Goal: Information Seeking & Learning: Learn about a topic

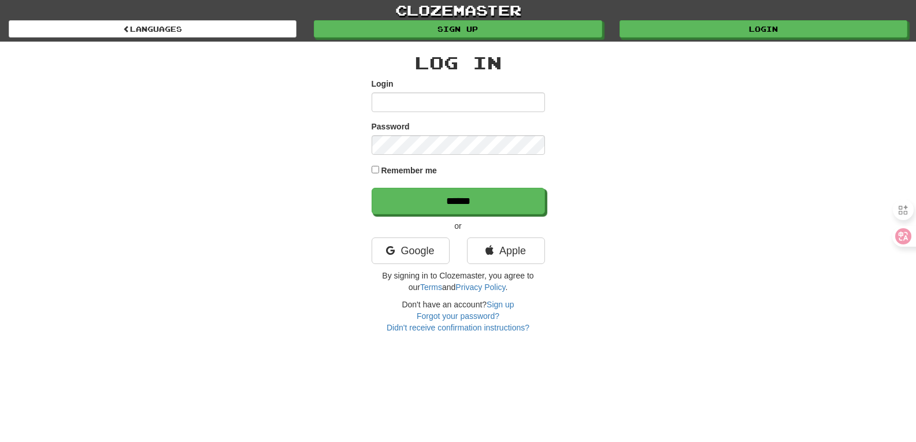
click at [114, 91] on div "clozemaster Languages Sign up Login Languages Log In Login Password Remember me…" at bounding box center [458, 166] width 916 height 333
click at [406, 257] on link "Google" at bounding box center [411, 250] width 78 height 27
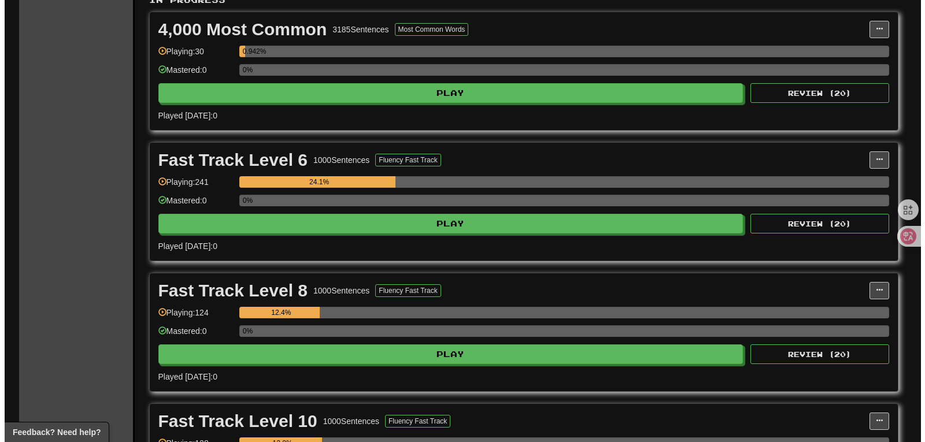
scroll to position [520, 0]
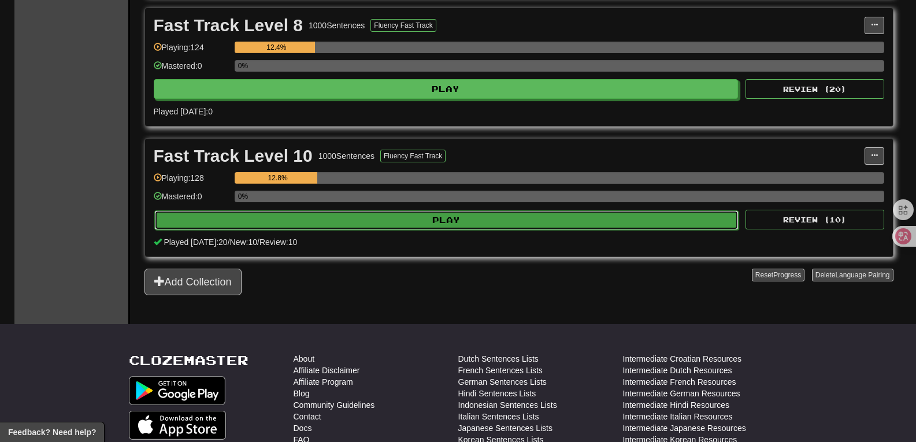
click at [539, 226] on button "Play" at bounding box center [446, 220] width 585 height 20
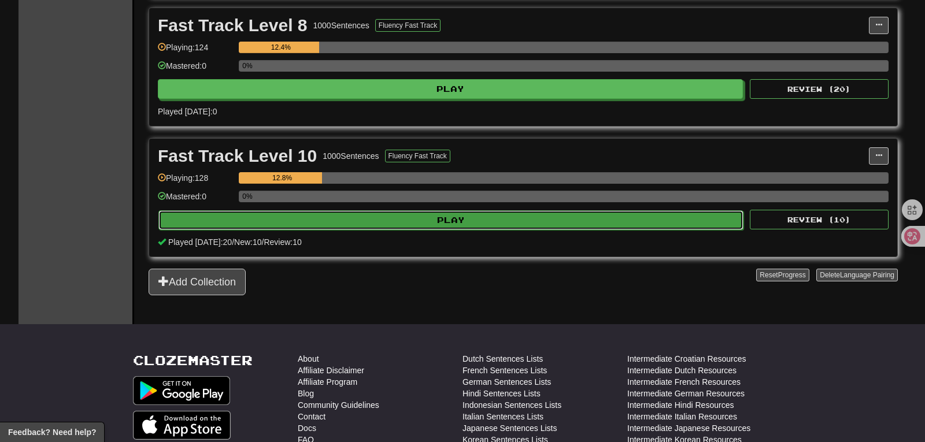
select select "**"
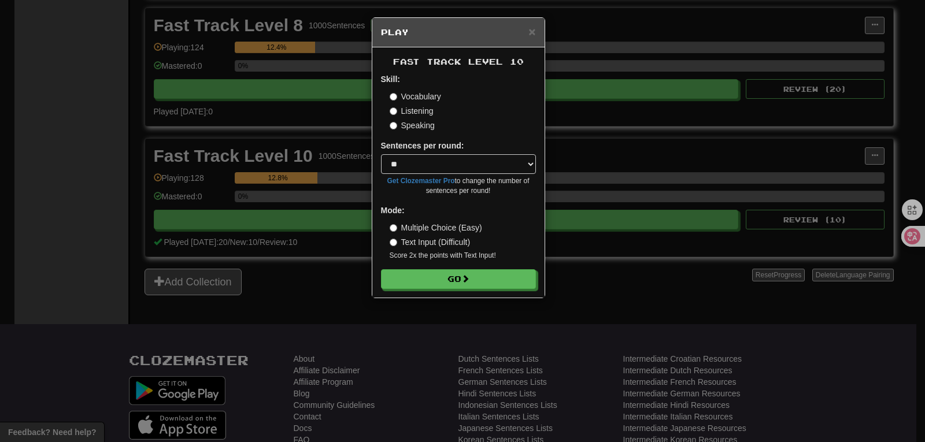
click at [496, 290] on div "Fast Track Level 10 Skill: Vocabulary Listening Speaking Sentences per round: *…" at bounding box center [458, 172] width 172 height 250
click at [493, 283] on button "Go" at bounding box center [458, 280] width 155 height 20
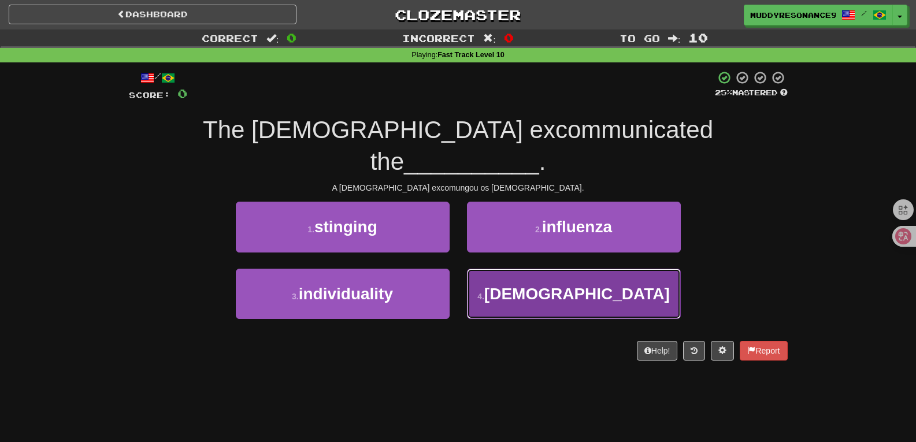
click at [547, 285] on span "heretics" at bounding box center [576, 294] width 185 height 18
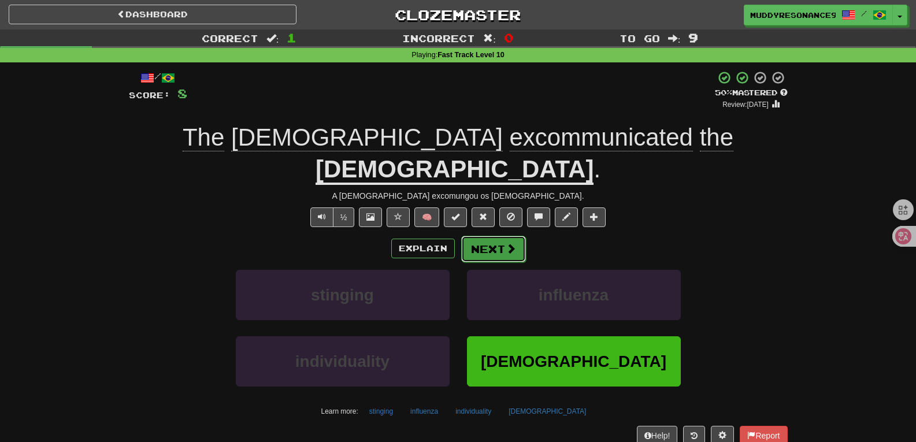
click at [506, 243] on span at bounding box center [511, 248] width 10 height 10
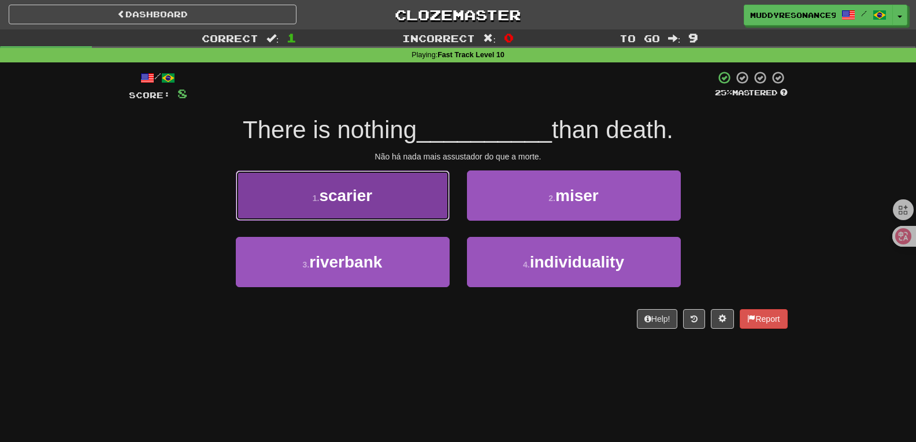
click at [414, 177] on button "1 . scarier" at bounding box center [343, 195] width 214 height 50
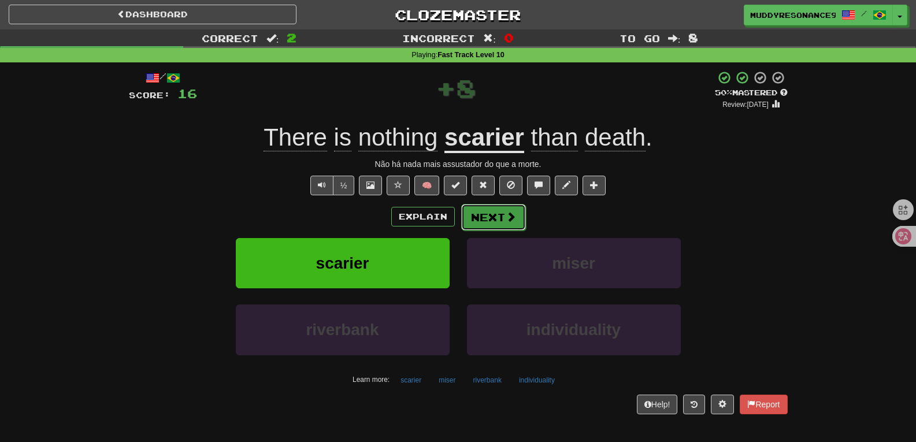
click at [506, 220] on span at bounding box center [511, 216] width 10 height 10
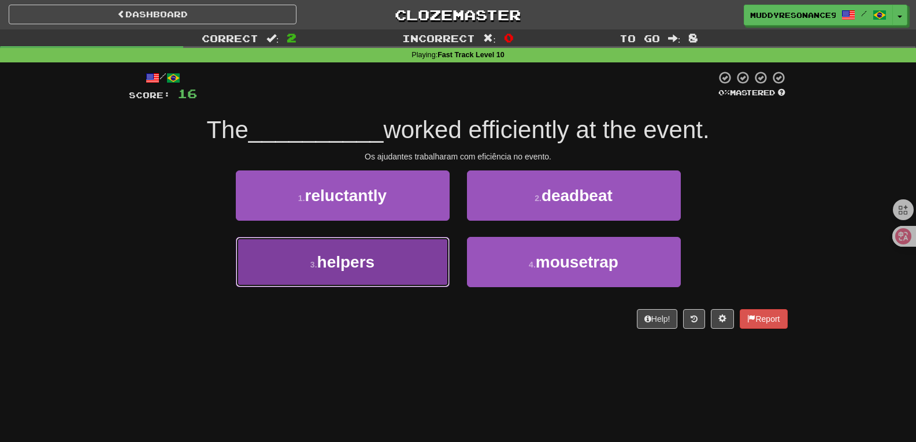
click at [426, 260] on button "3 . helpers" at bounding box center [343, 262] width 214 height 50
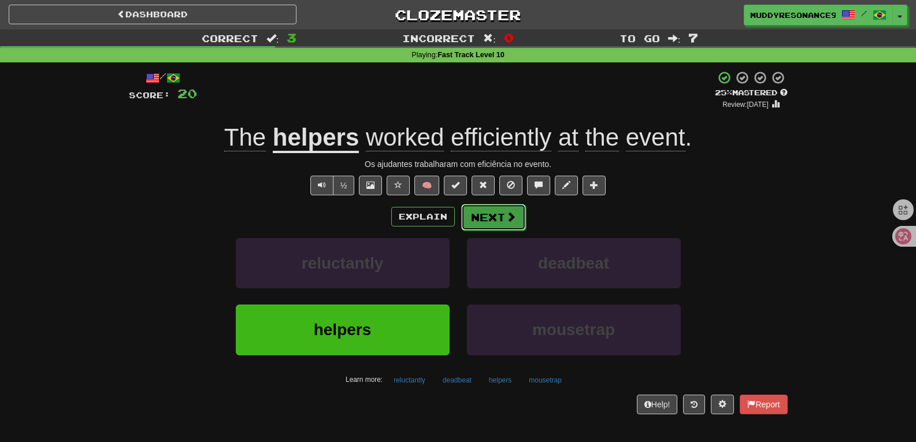
click at [489, 214] on button "Next" at bounding box center [493, 217] width 65 height 27
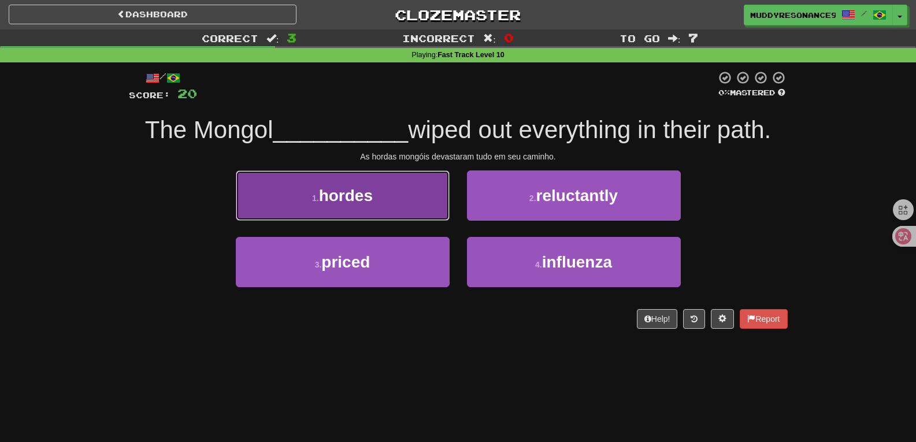
click at [403, 206] on button "1 . hordes" at bounding box center [343, 195] width 214 height 50
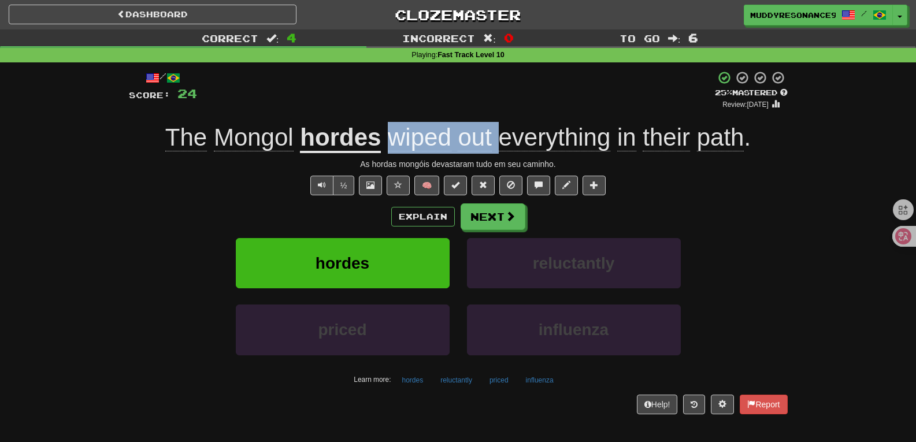
drag, startPoint x: 496, startPoint y: 137, endPoint x: 394, endPoint y: 133, distance: 102.3
click at [394, 133] on span "wiped out everything in their path ." at bounding box center [566, 138] width 370 height 28
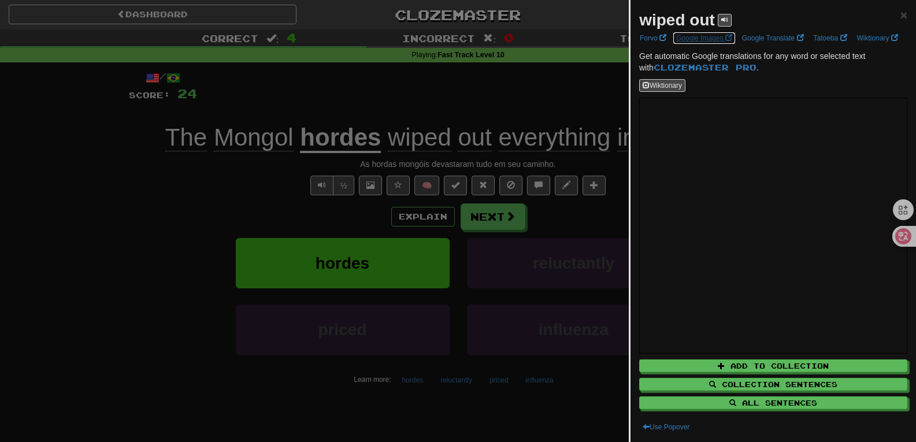
drag, startPoint x: 394, startPoint y: 133, endPoint x: 715, endPoint y: 29, distance: 337.9
click at [712, 31] on div "wiped out × Forvo Google Images Google Translate Tatoeba Wiktionary Get automat…" at bounding box center [772, 221] width 285 height 442
drag, startPoint x: 718, startPoint y: 23, endPoint x: 637, endPoint y: 17, distance: 80.5
click at [637, 17] on div "wiped out × Forvo Google Images Google Translate Tatoeba Wiktionary Get automat…" at bounding box center [772, 221] width 285 height 442
copy strong "wiped out"
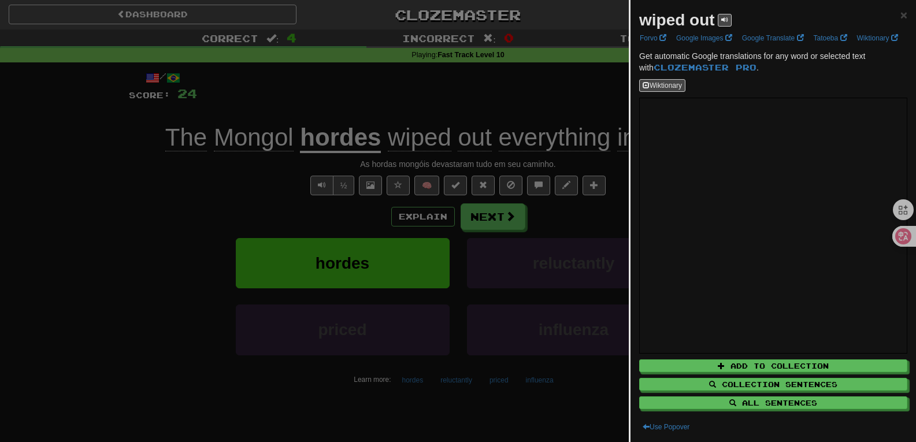
click at [421, 129] on div at bounding box center [458, 221] width 916 height 442
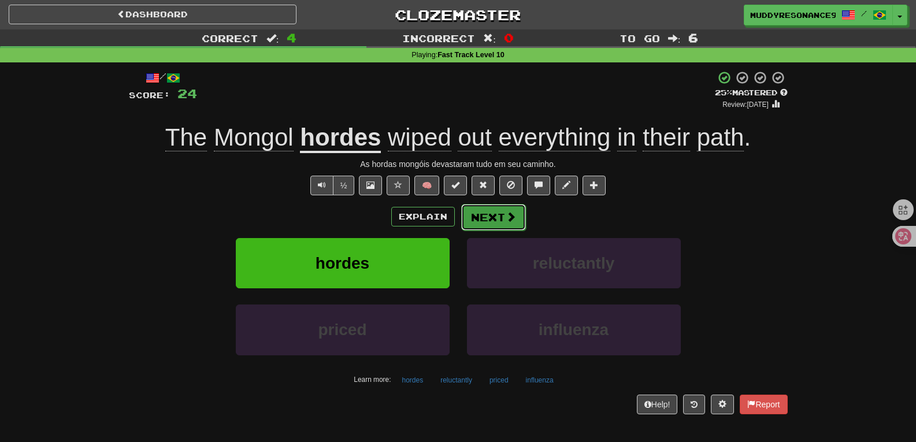
click at [491, 211] on button "Next" at bounding box center [493, 217] width 65 height 27
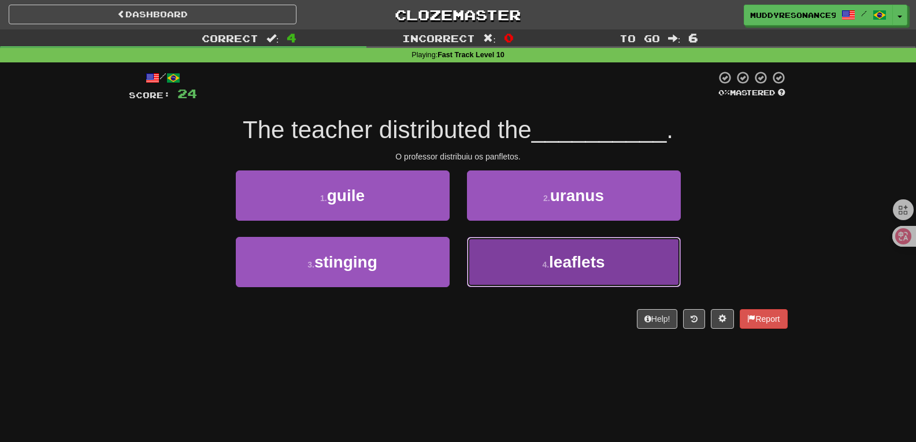
click at [572, 248] on button "4 . leaflets" at bounding box center [574, 262] width 214 height 50
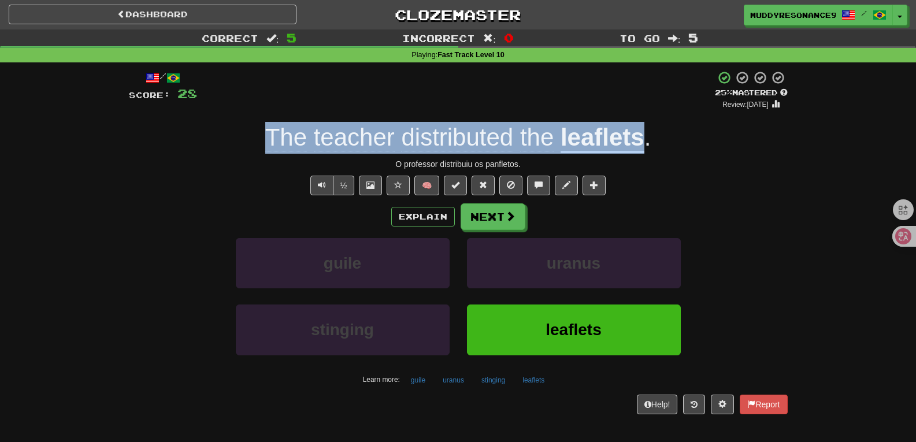
drag, startPoint x: 644, startPoint y: 136, endPoint x: 269, endPoint y: 135, distance: 375.0
click at [269, 135] on div "The teacher distributed the leaflets ." at bounding box center [458, 138] width 659 height 32
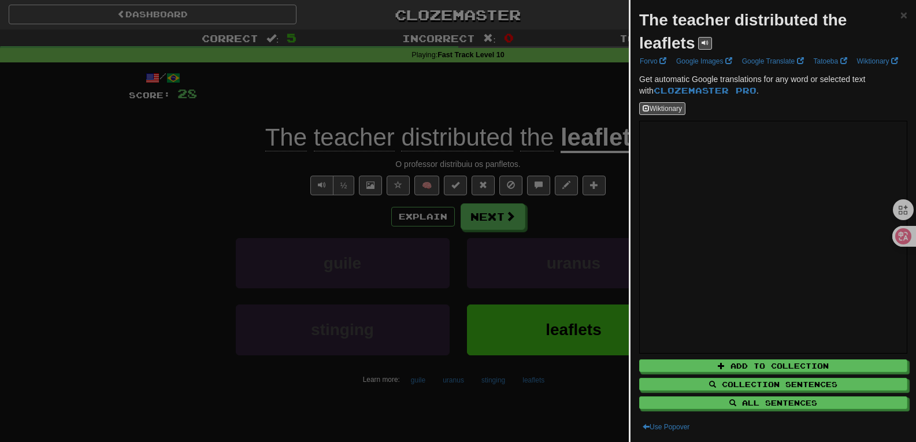
click at [605, 164] on div at bounding box center [458, 221] width 916 height 442
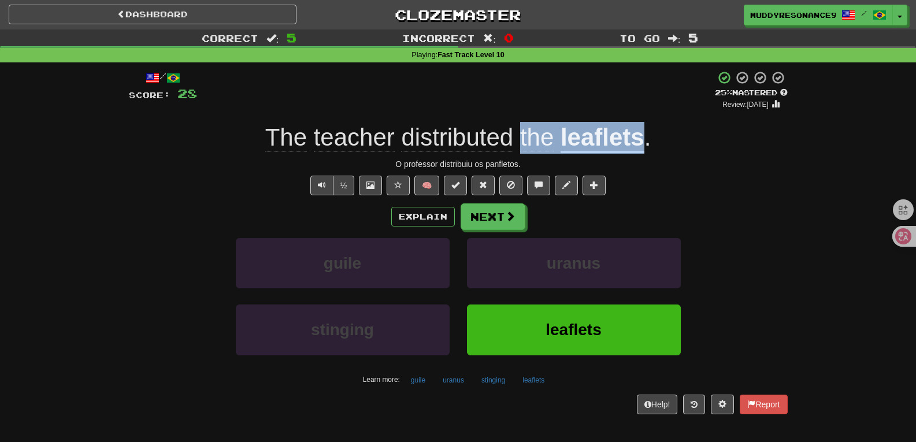
drag, startPoint x: 646, startPoint y: 131, endPoint x: 522, endPoint y: 121, distance: 124.0
click at [522, 121] on div "/ Score: 28 + 4 25 % Mastered Review: 2025-09-15 The teacher distributed the le…" at bounding box center [458, 241] width 659 height 343
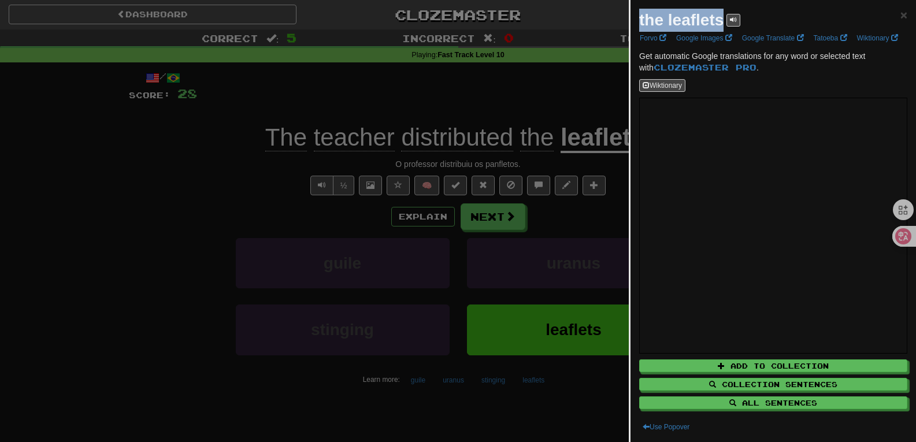
drag, startPoint x: 725, startPoint y: 21, endPoint x: 636, endPoint y: 18, distance: 89.6
click at [636, 18] on div "the leaflets × Forvo Google Images Google Translate Tatoeba Wiktionary Get auto…" at bounding box center [772, 221] width 285 height 442
copy strong "the leaflets"
click at [889, 16] on div "the leaflets ×" at bounding box center [773, 20] width 268 height 23
click at [900, 14] on span "×" at bounding box center [903, 14] width 7 height 13
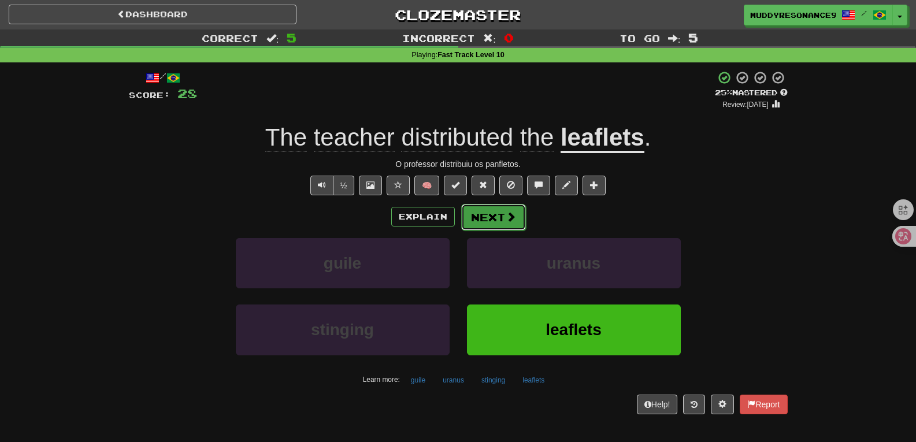
click at [507, 207] on button "Next" at bounding box center [493, 217] width 65 height 27
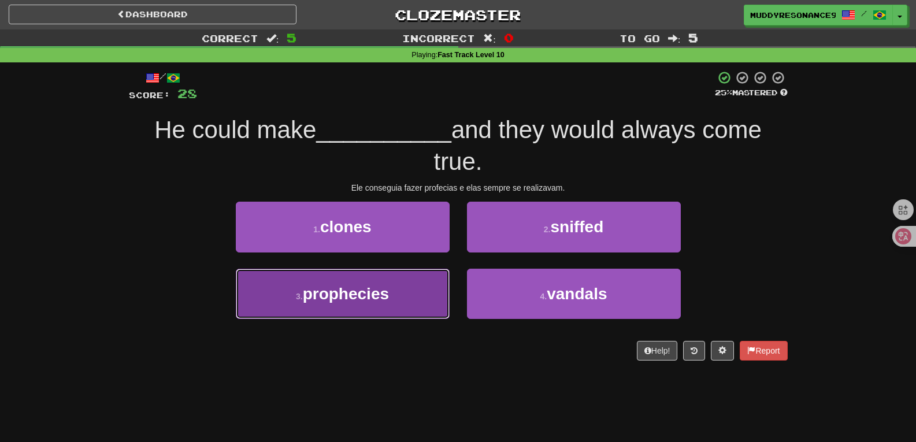
click at [400, 288] on button "3 . prophecies" at bounding box center [343, 294] width 214 height 50
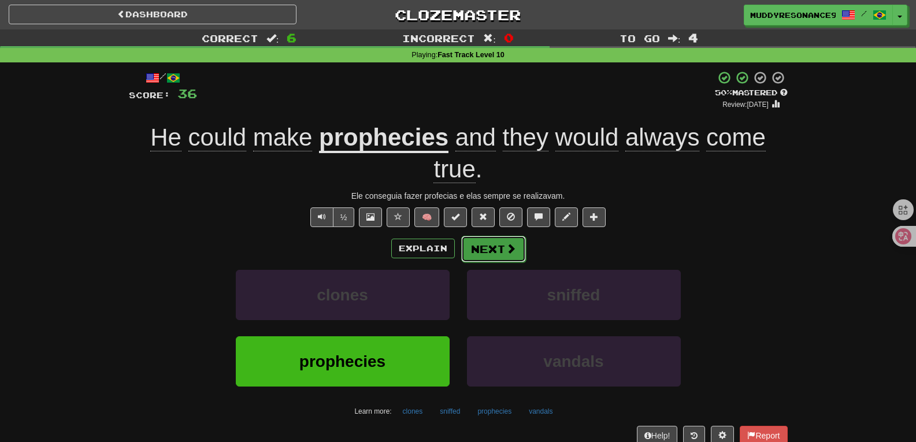
click at [506, 236] on button "Next" at bounding box center [493, 249] width 65 height 27
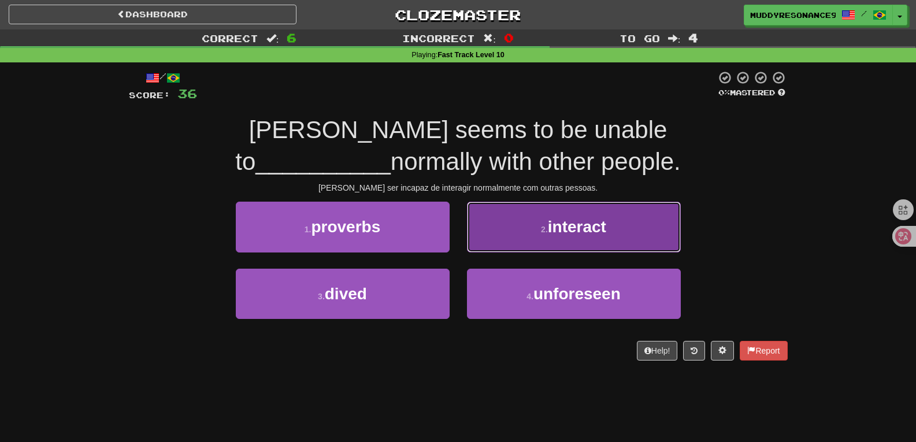
click at [562, 247] on button "2 . interact" at bounding box center [574, 227] width 214 height 50
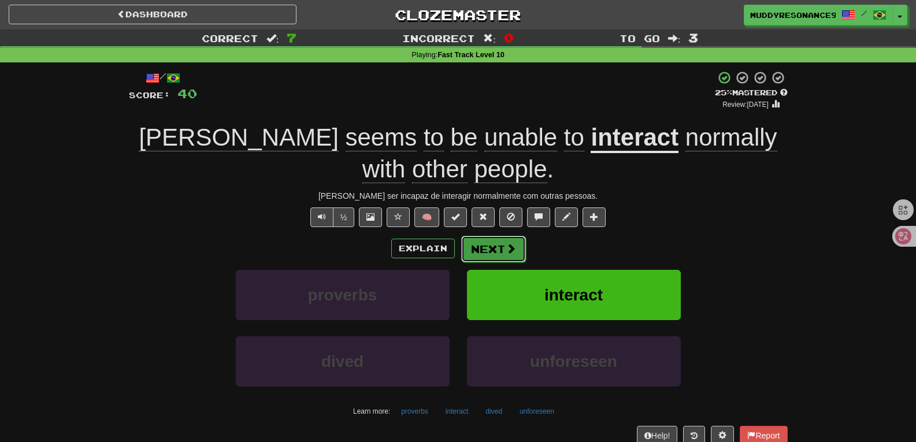
click at [506, 246] on span at bounding box center [511, 248] width 10 height 10
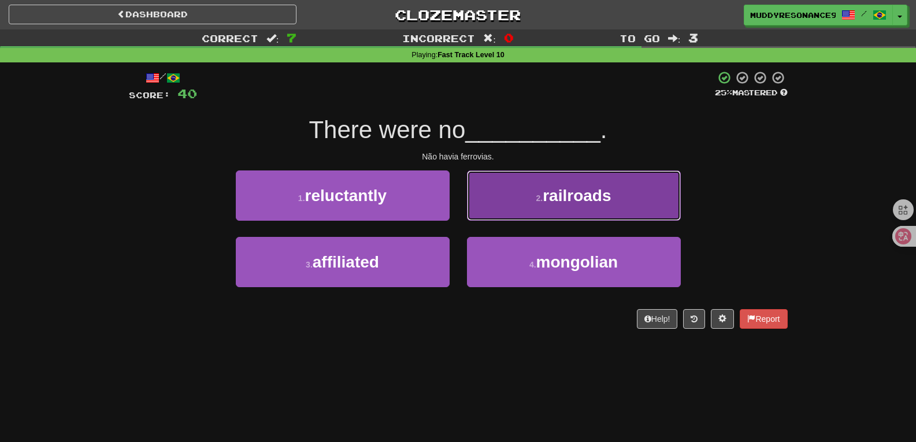
click at [533, 217] on button "2 . railroads" at bounding box center [574, 195] width 214 height 50
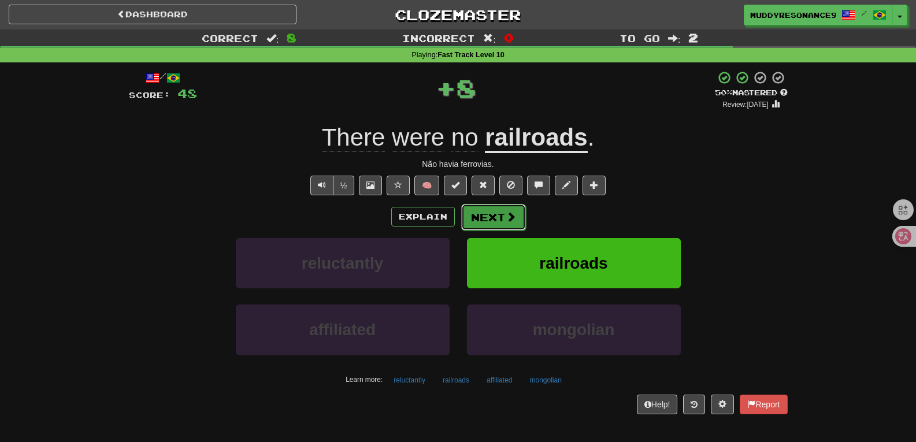
click at [499, 220] on button "Next" at bounding box center [493, 217] width 65 height 27
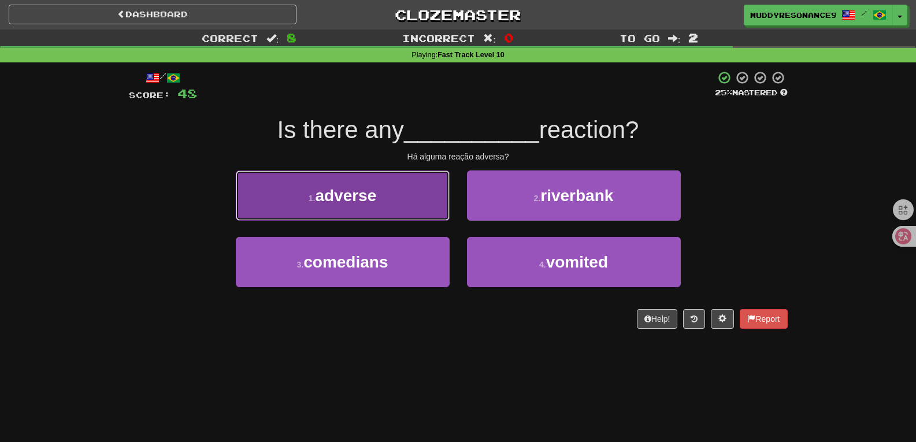
click at [414, 192] on button "1 . adverse" at bounding box center [343, 195] width 214 height 50
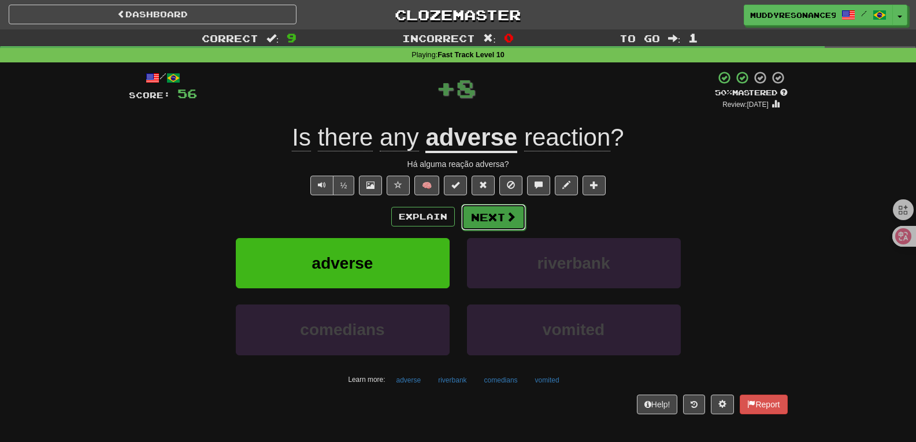
click at [495, 215] on button "Next" at bounding box center [493, 217] width 65 height 27
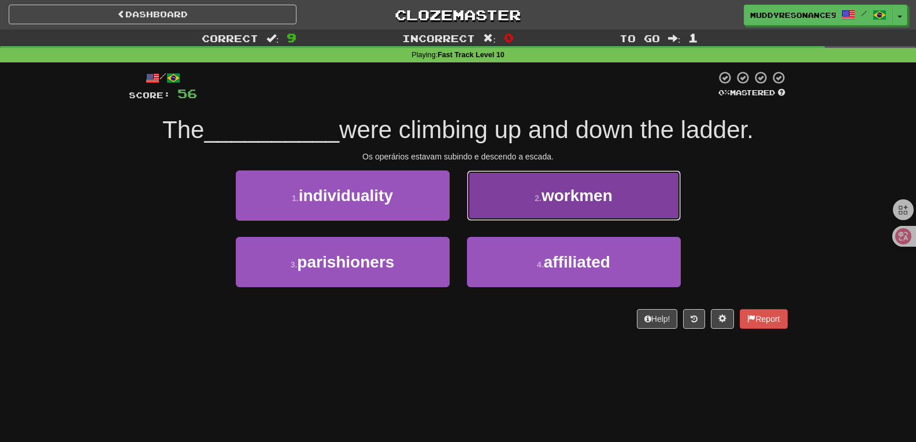
click at [537, 196] on small "2 ." at bounding box center [538, 198] width 7 height 9
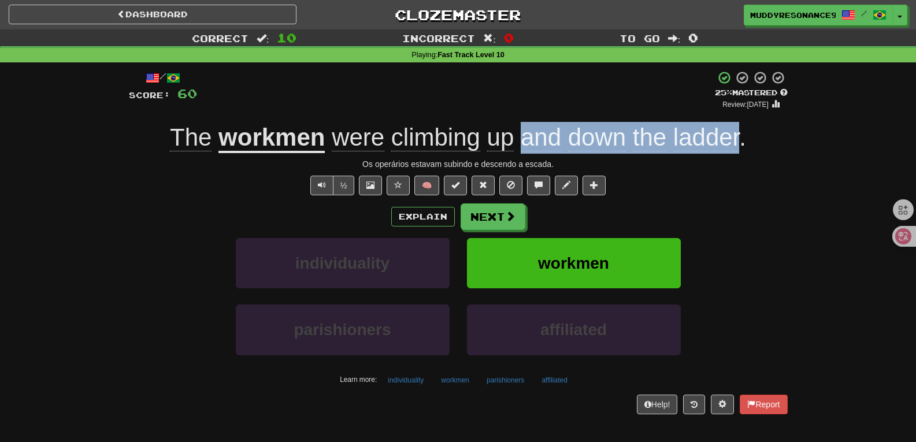
drag, startPoint x: 519, startPoint y: 137, endPoint x: 738, endPoint y: 136, distance: 219.0
click at [738, 136] on span "were climbing up and down the ladder ." at bounding box center [535, 138] width 421 height 28
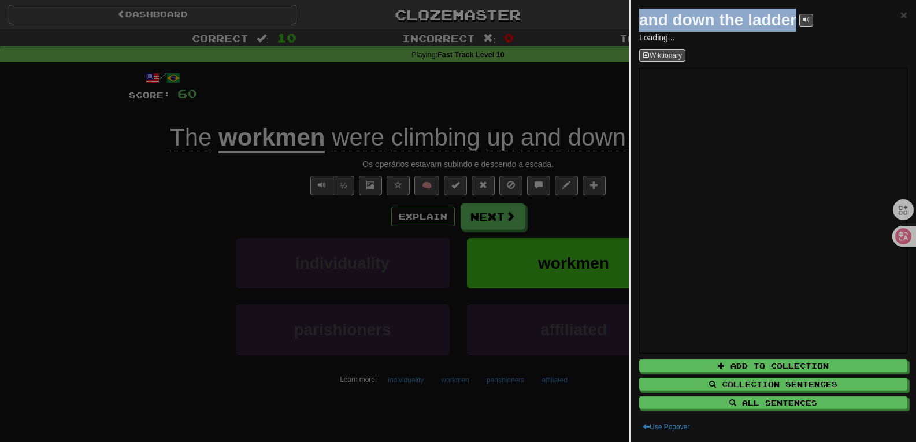
drag, startPoint x: 795, startPoint y: 23, endPoint x: 639, endPoint y: 17, distance: 156.1
click at [639, 17] on strong "and down the ladder" at bounding box center [717, 20] width 157 height 18
copy strong "and down the ladder"
click at [900, 14] on span "×" at bounding box center [903, 14] width 7 height 13
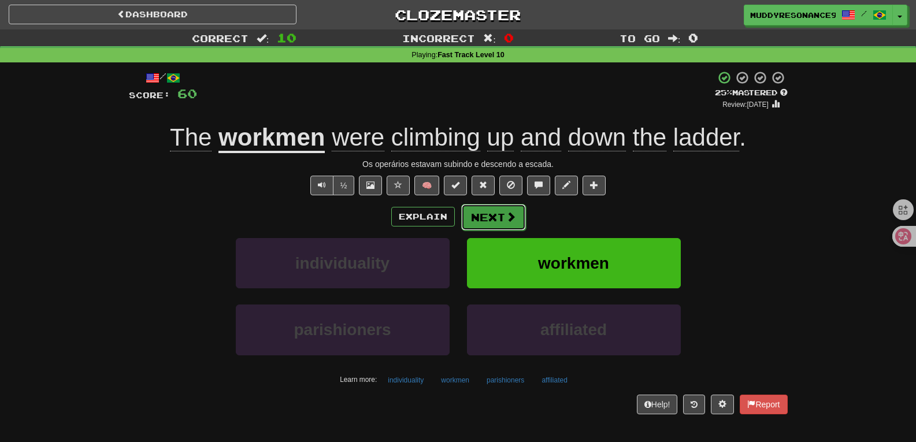
click at [511, 216] on span at bounding box center [511, 216] width 10 height 10
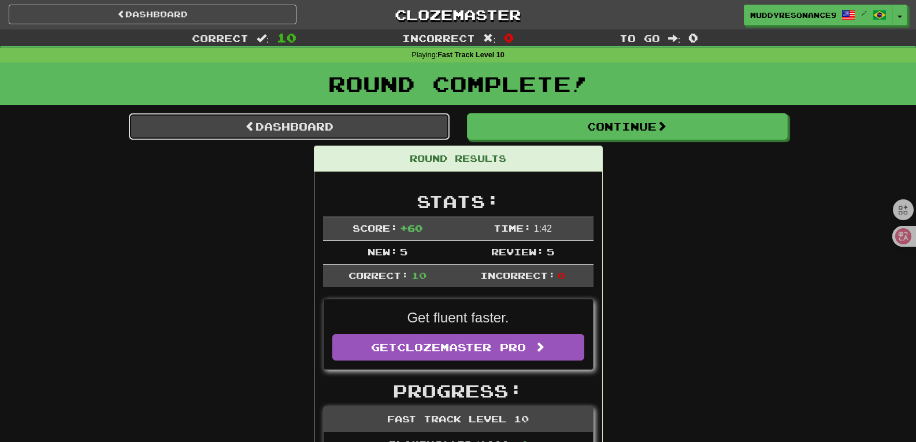
click at [268, 124] on link "Dashboard" at bounding box center [289, 126] width 321 height 27
